Goal: Transaction & Acquisition: Purchase product/service

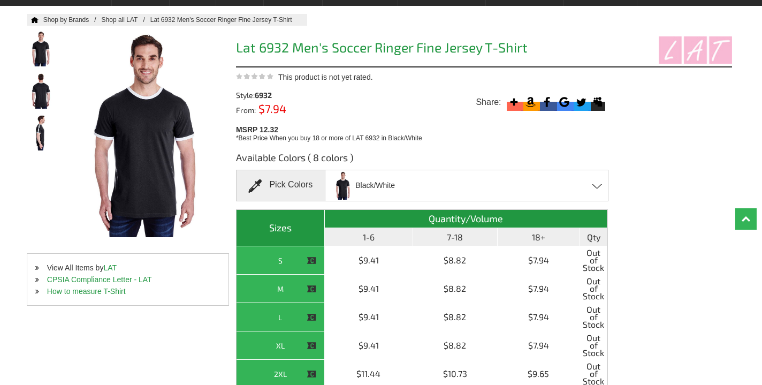
scroll to position [73, 0]
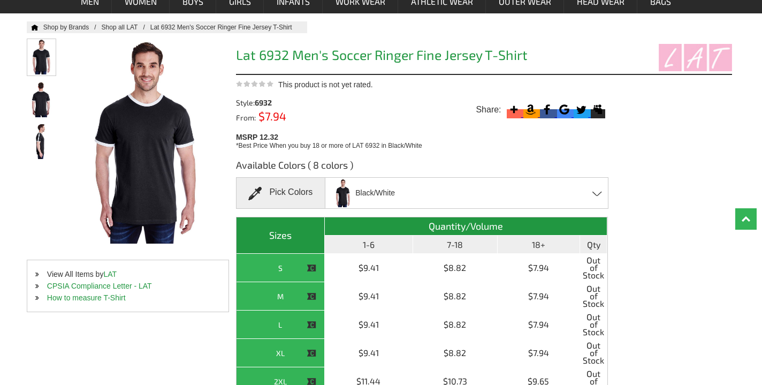
click at [44, 65] on img at bounding box center [41, 56] width 28 height 35
click at [42, 104] on img at bounding box center [41, 99] width 28 height 36
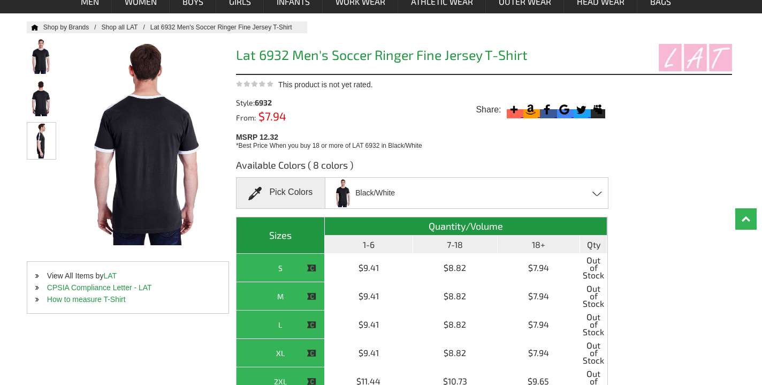
click at [50, 132] on img at bounding box center [41, 141] width 28 height 36
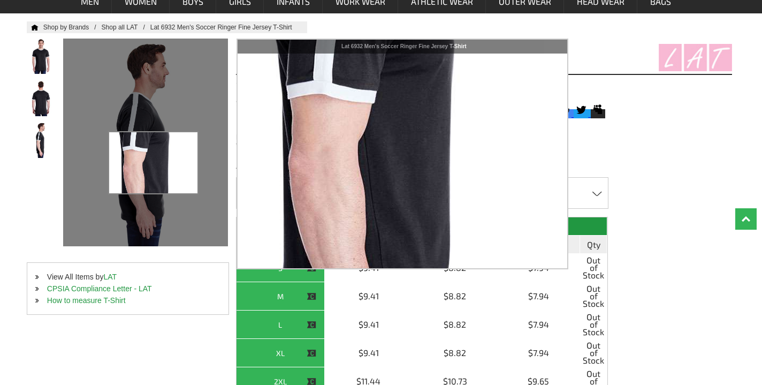
click at [154, 163] on div at bounding box center [145, 142] width 164 height 207
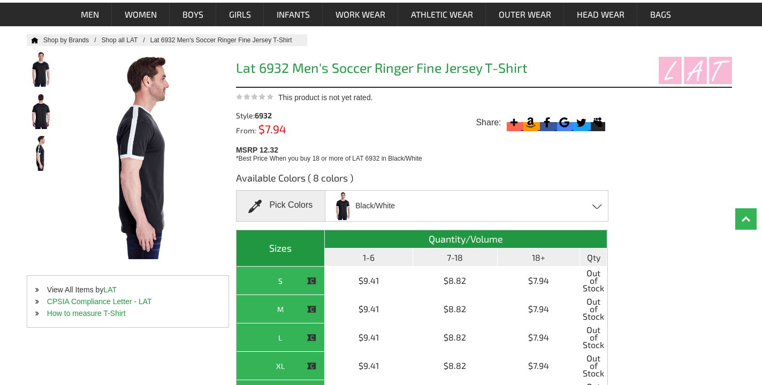
scroll to position [0, 0]
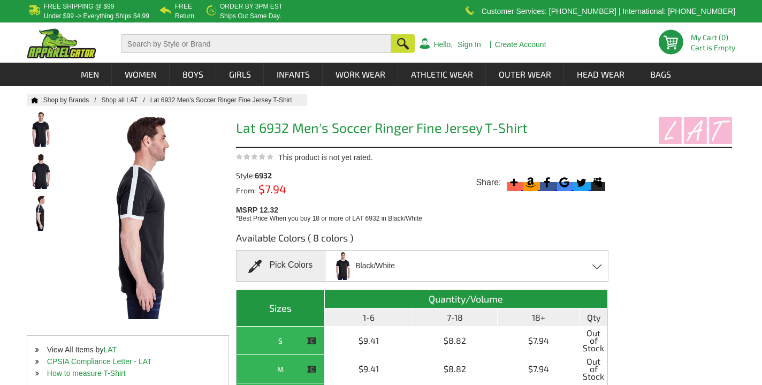
click at [357, 265] on span "Black/White" at bounding box center [375, 265] width 40 height 19
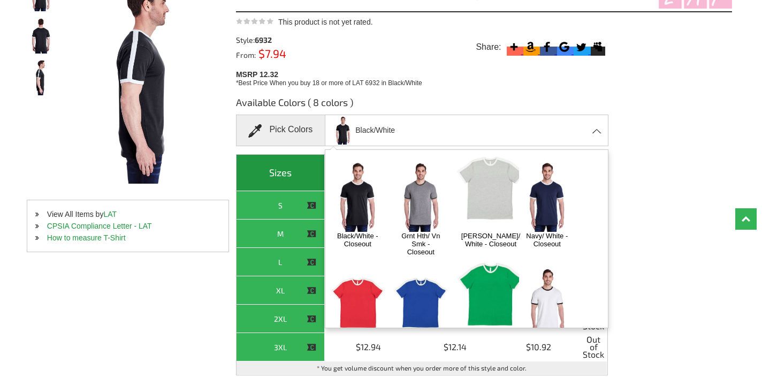
scroll to position [140, 0]
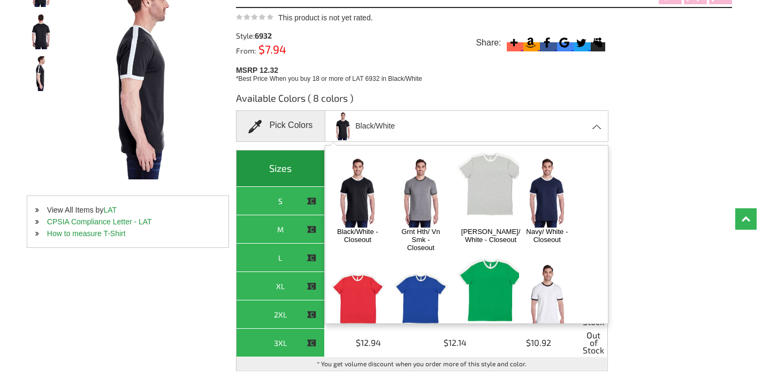
click at [482, 250] on img at bounding box center [491, 289] width 70 height 87
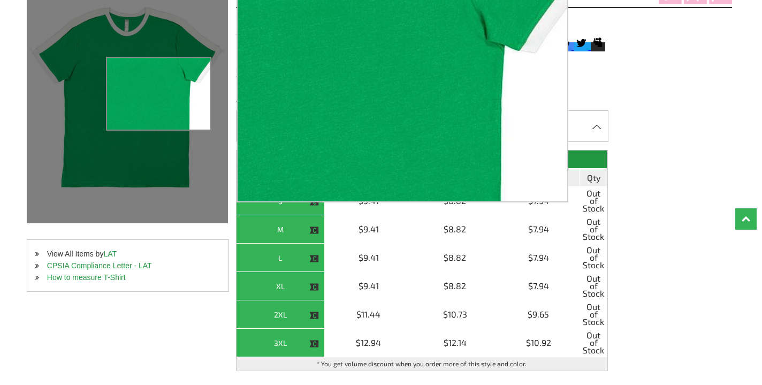
click at [159, 94] on div at bounding box center [127, 97] width 201 height 251
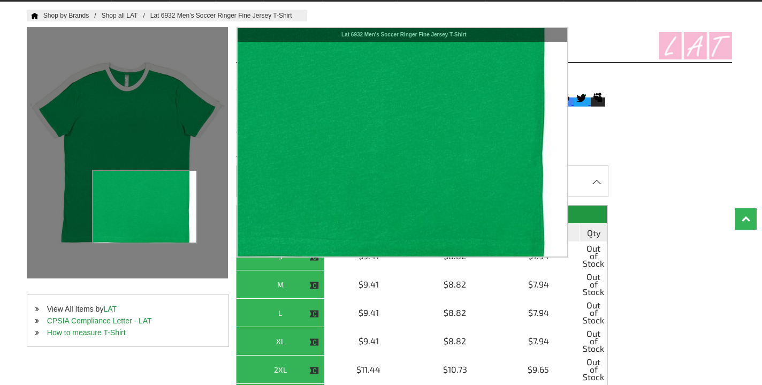
scroll to position [84, 0]
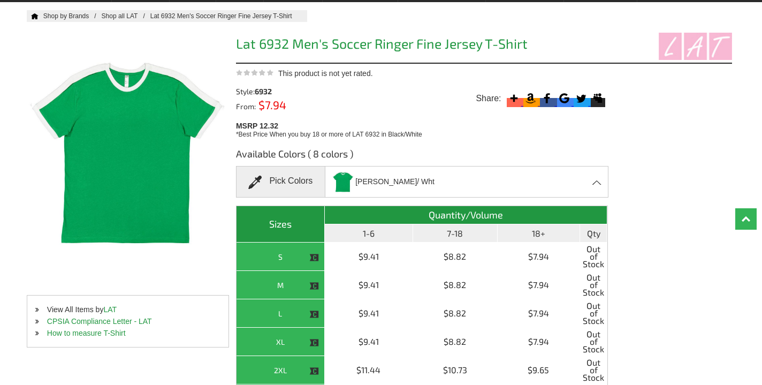
click at [597, 182] on span at bounding box center [597, 182] width 10 height 5
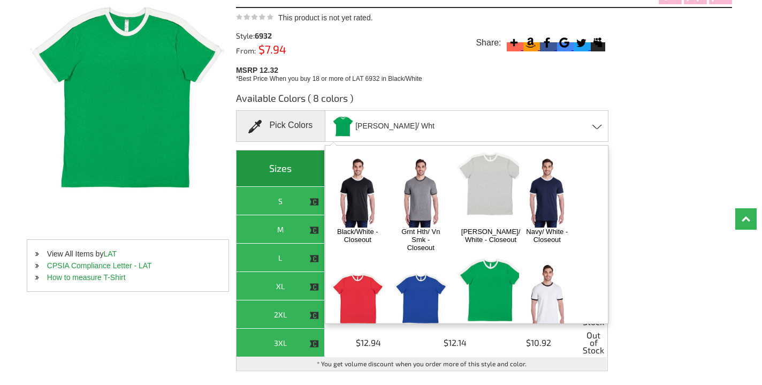
scroll to position [146, 0]
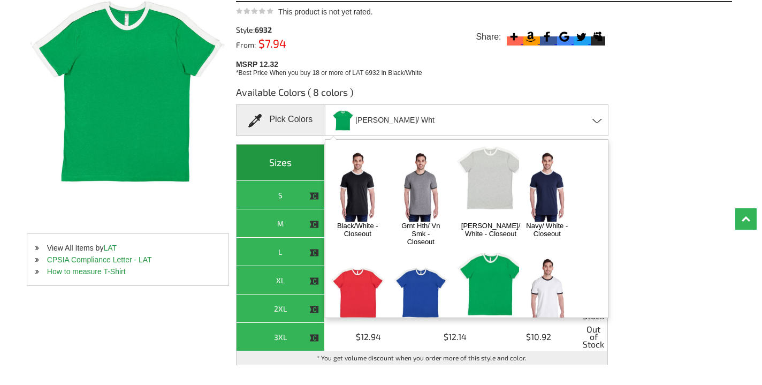
click at [427, 257] on img at bounding box center [421, 292] width 56 height 70
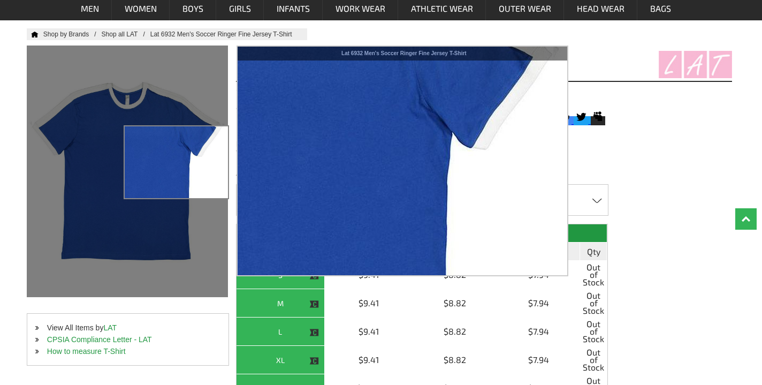
scroll to position [55, 0]
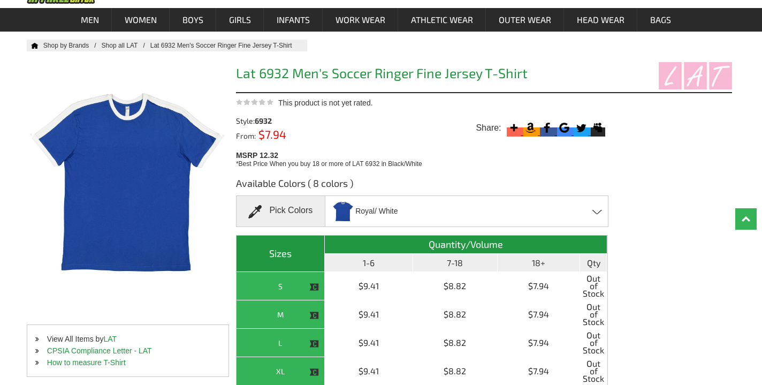
click at [341, 210] on img at bounding box center [343, 211] width 22 height 28
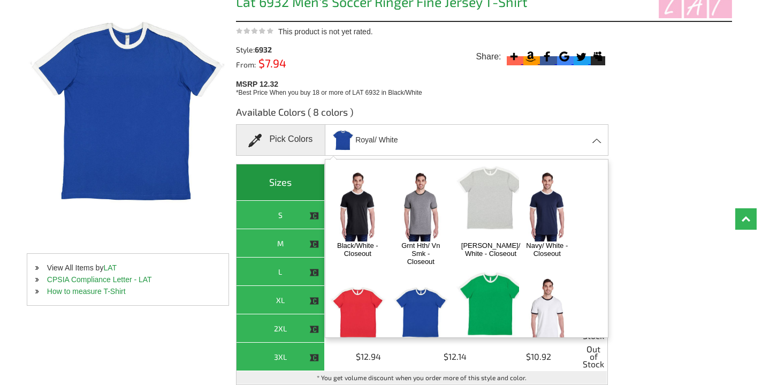
scroll to position [128, 0]
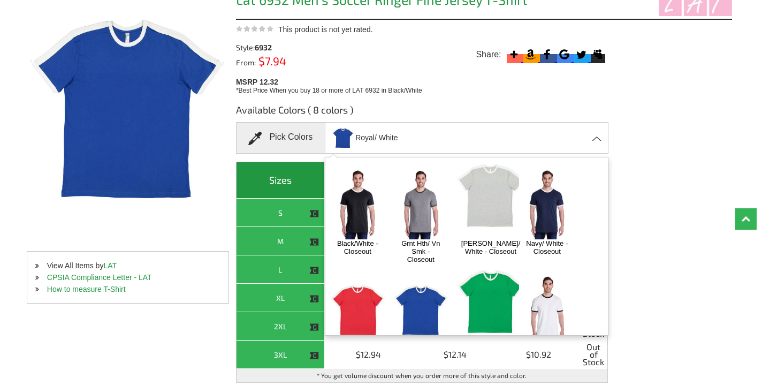
click at [364, 275] on img at bounding box center [358, 310] width 56 height 70
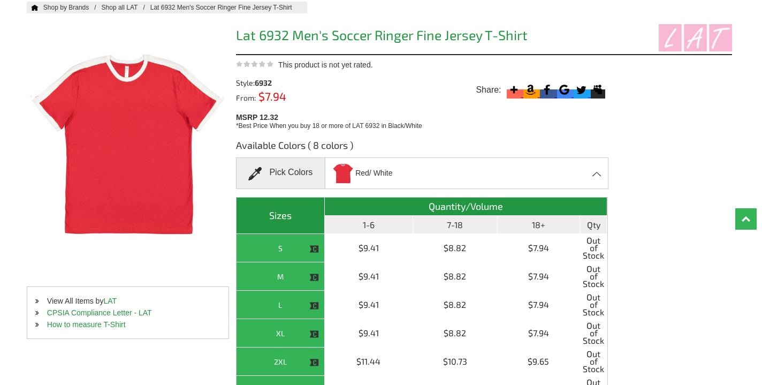
scroll to position [82, 0]
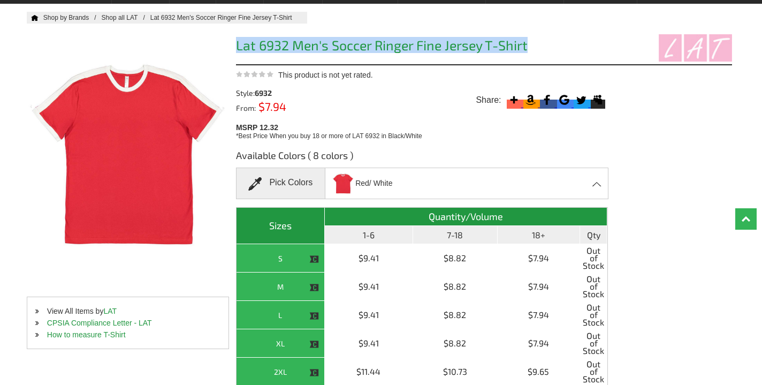
drag, startPoint x: 237, startPoint y: 44, endPoint x: 526, endPoint y: 50, distance: 289.0
click at [526, 50] on h1 "Lat 6932 Men's Soccer Ringer Fine Jersey T-Shirt" at bounding box center [422, 47] width 372 height 17
copy h1 "Lat 6932 Men's Soccer Ringer Fine Jersey T-Shirt"
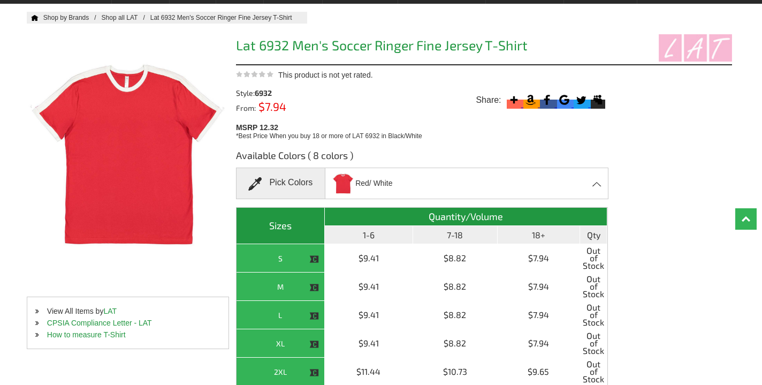
click at [371, 183] on span "Red/ White" at bounding box center [373, 183] width 37 height 19
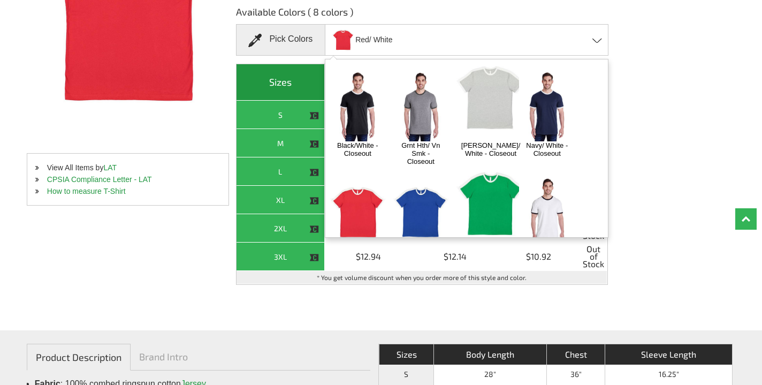
scroll to position [0, 0]
